Goal: Information Seeking & Learning: Learn about a topic

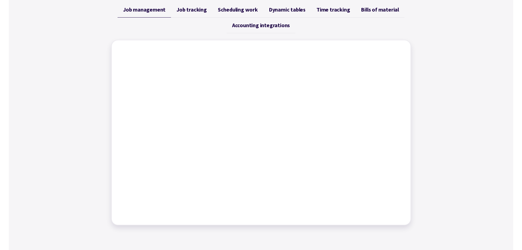
scroll to position [183, 0]
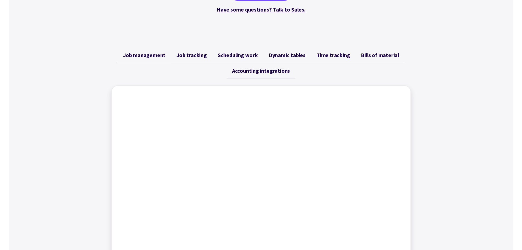
click at [191, 57] on span "Job tracking" at bounding box center [191, 55] width 30 height 7
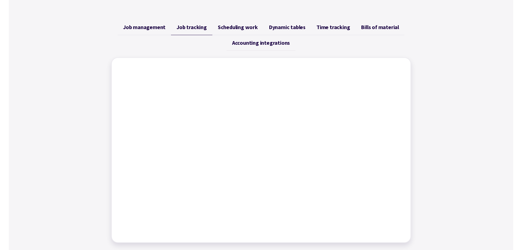
scroll to position [228, 0]
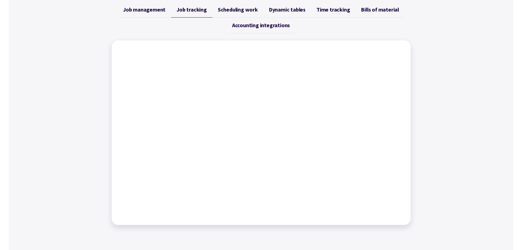
click at [231, 10] on span "Scheduling work" at bounding box center [238, 9] width 40 height 7
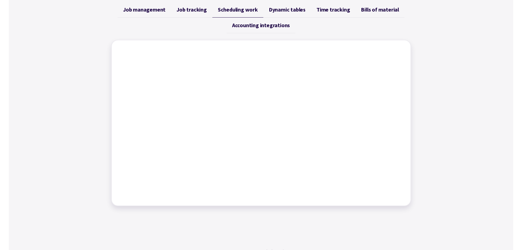
click at [298, 10] on span "Dynamic tables" at bounding box center [287, 9] width 37 height 7
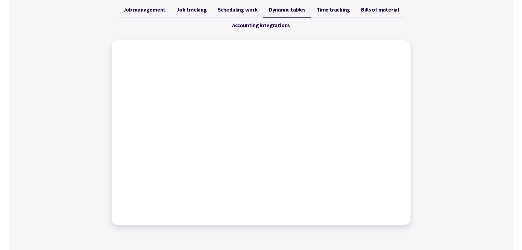
click at [321, 11] on span "Time tracking" at bounding box center [332, 9] width 33 height 7
click at [372, 9] on span "Bills of material" at bounding box center [380, 9] width 38 height 7
click at [271, 27] on span "Accounting integrations" at bounding box center [261, 25] width 58 height 7
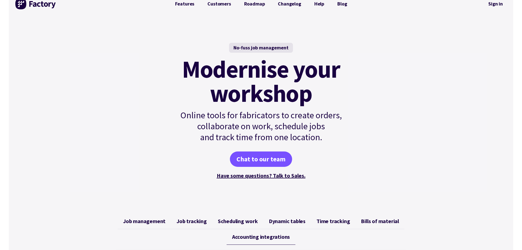
scroll to position [0, 0]
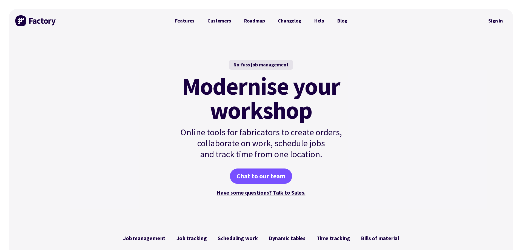
click at [315, 19] on link "Help" at bounding box center [319, 20] width 23 height 11
click at [217, 20] on link "Customers" at bounding box center [219, 20] width 36 height 11
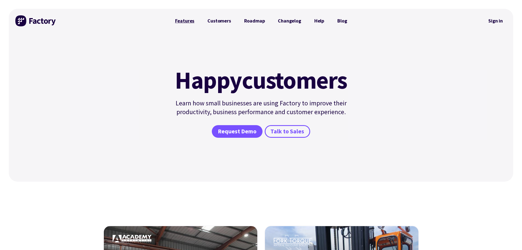
click at [178, 17] on link "Features" at bounding box center [184, 20] width 33 height 11
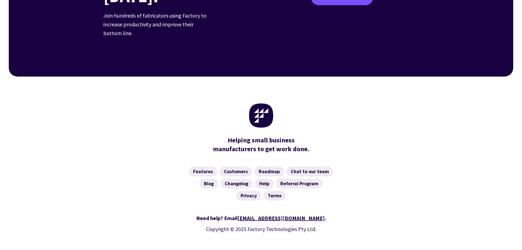
scroll to position [853, 0]
